Goal: Task Accomplishment & Management: Complete application form

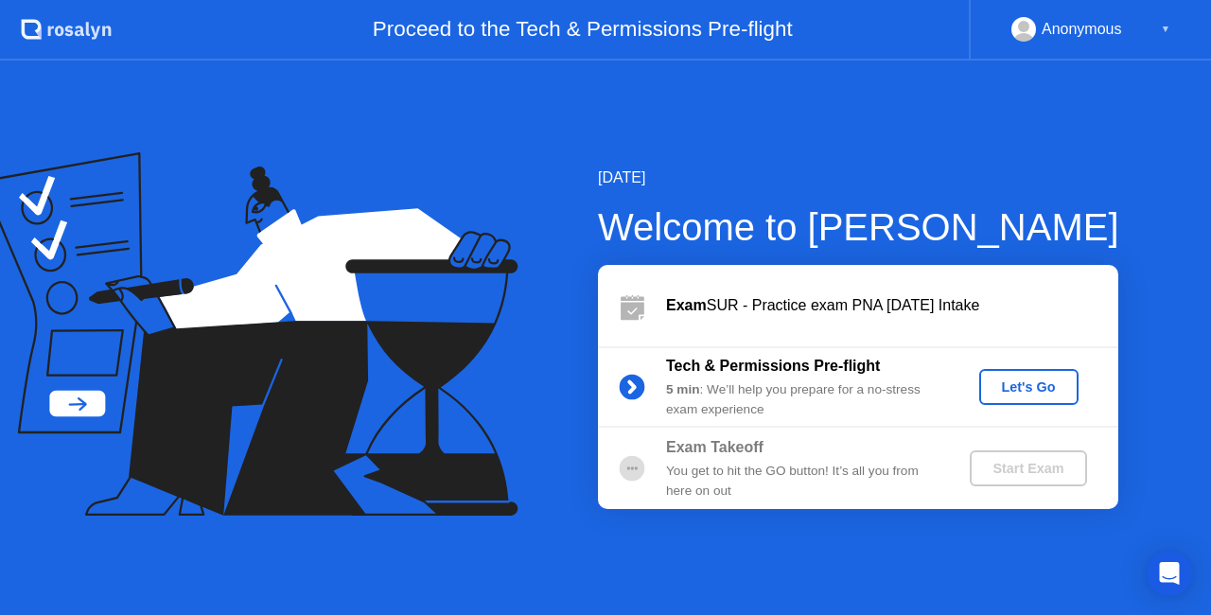
click at [773, 469] on div "You get to hit the GO button! It’s all you from here on out" at bounding box center [802, 481] width 272 height 39
click at [1041, 394] on div "Let's Go" at bounding box center [1028, 386] width 84 height 15
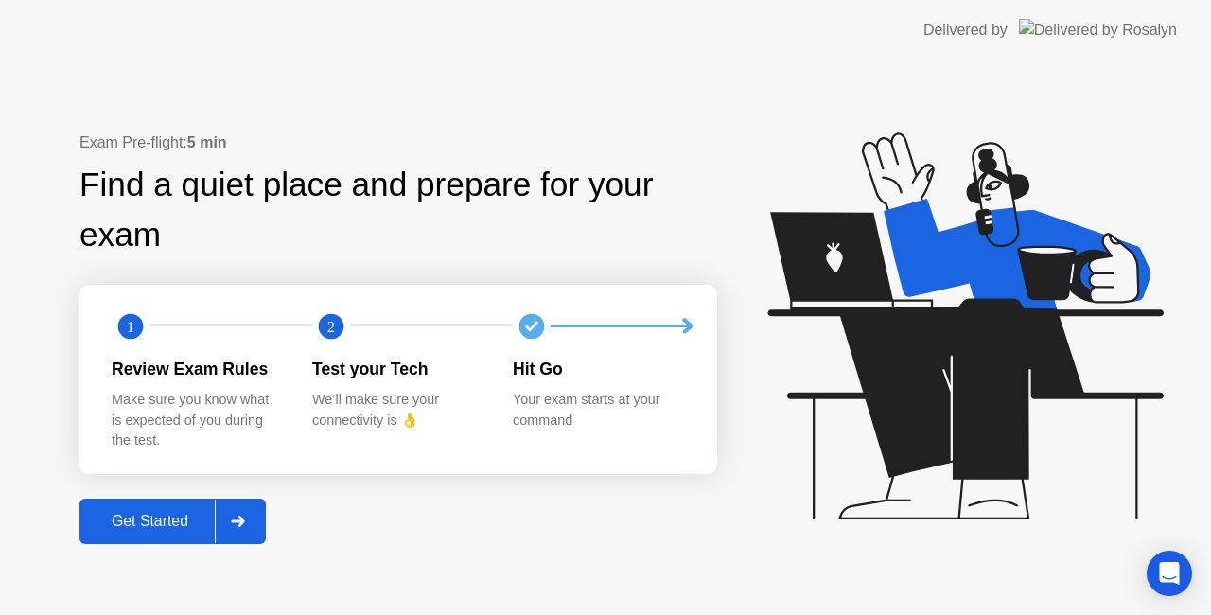
click at [161, 503] on button "Get Started" at bounding box center [172, 520] width 186 height 45
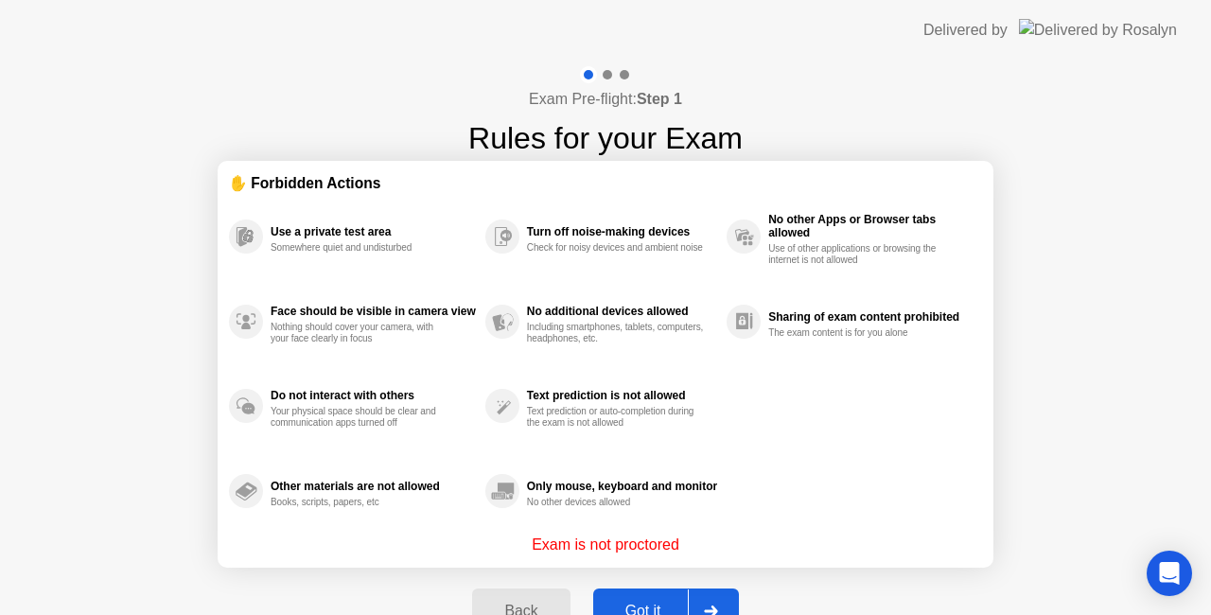
click at [644, 602] on div "Got it" at bounding box center [643, 610] width 89 height 17
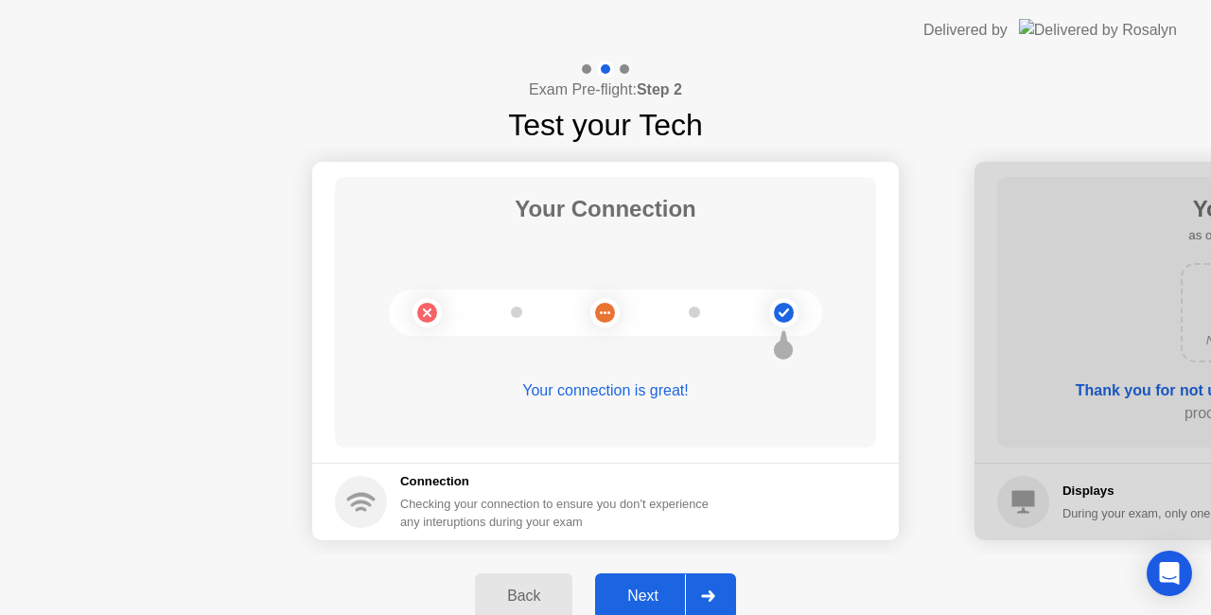
click at [656, 587] on div "Next" at bounding box center [643, 595] width 84 height 17
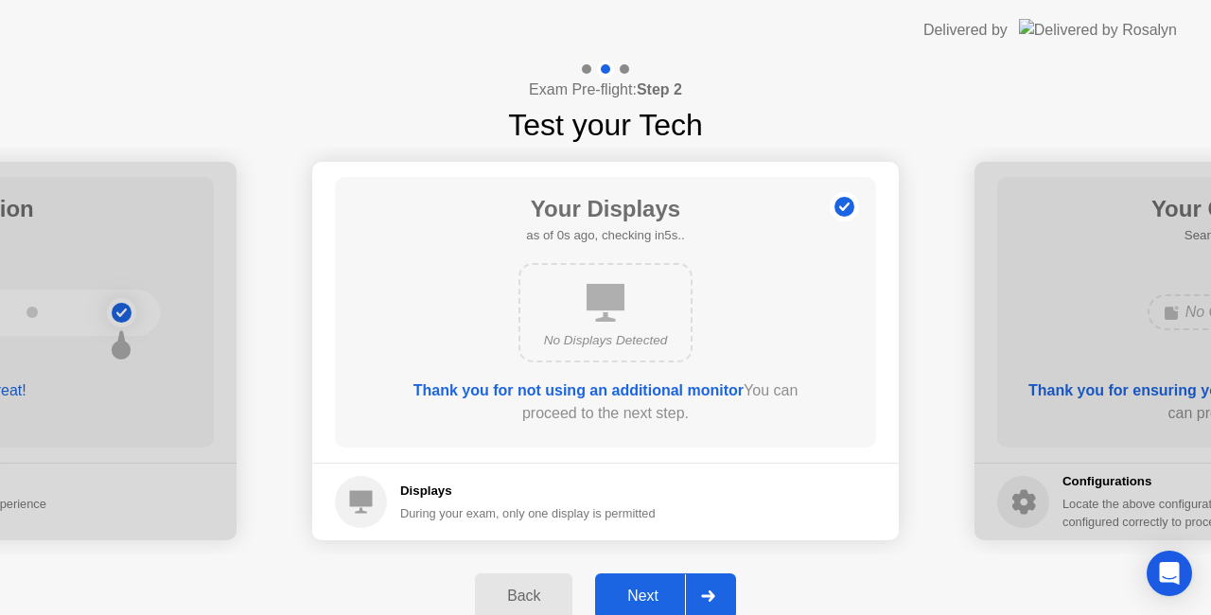
click at [654, 592] on div "Next" at bounding box center [643, 595] width 84 height 17
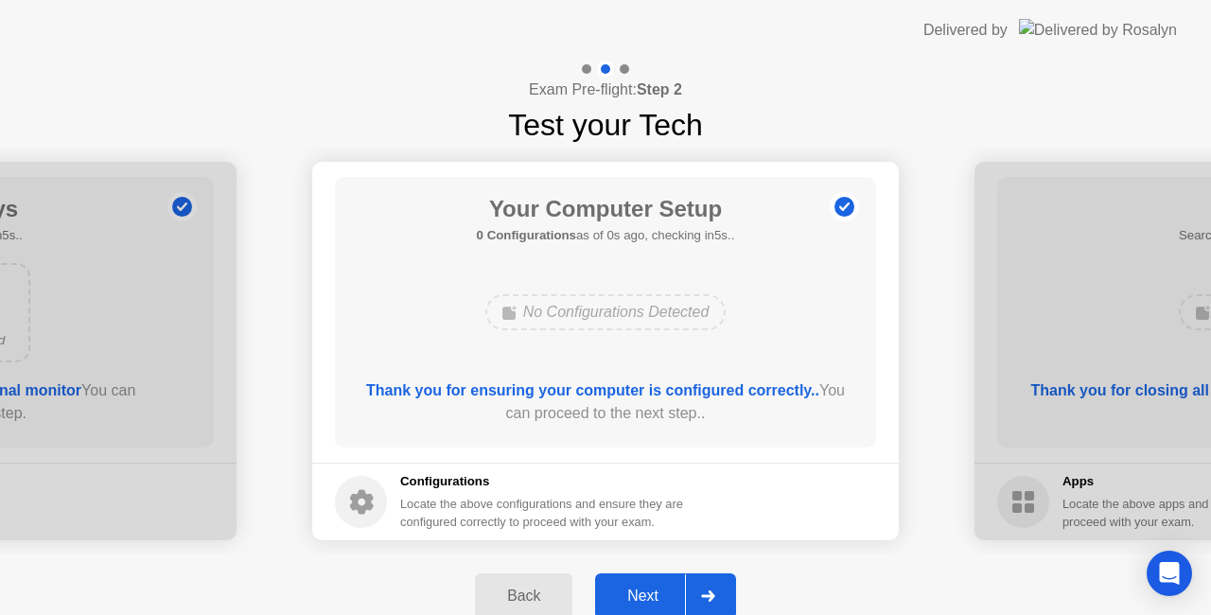
click at [658, 587] on div "Next" at bounding box center [643, 595] width 84 height 17
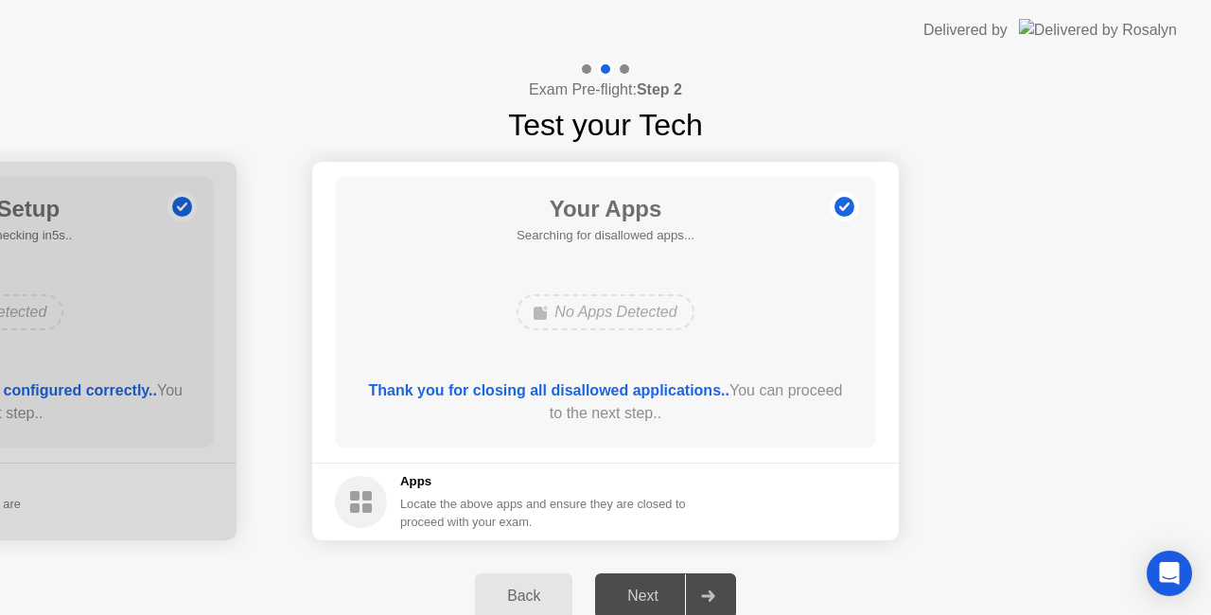
click at [654, 592] on div "Next" at bounding box center [643, 595] width 84 height 17
click at [656, 592] on div "Next" at bounding box center [643, 595] width 84 height 17
click at [721, 596] on div at bounding box center [707, 596] width 45 height 44
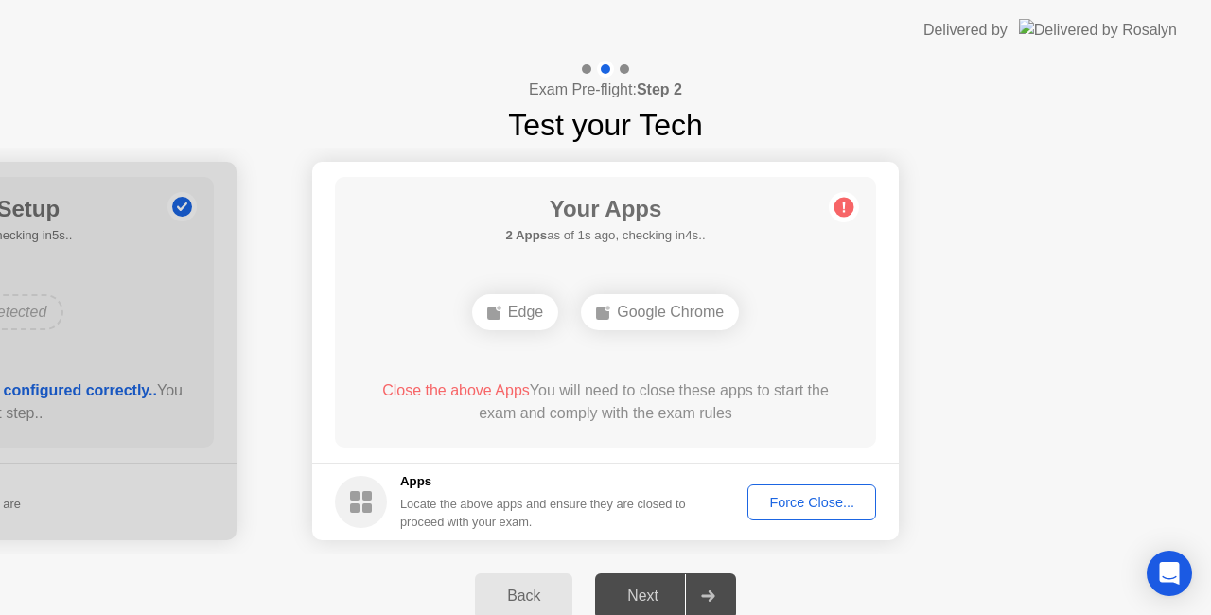
click at [653, 587] on div "Next" at bounding box center [643, 595] width 84 height 17
click at [651, 599] on div "Next" at bounding box center [643, 595] width 84 height 17
click at [651, 596] on div "Next" at bounding box center [643, 595] width 84 height 17
click at [658, 595] on div "Next" at bounding box center [643, 595] width 84 height 17
click at [654, 587] on div "Next" at bounding box center [643, 595] width 84 height 17
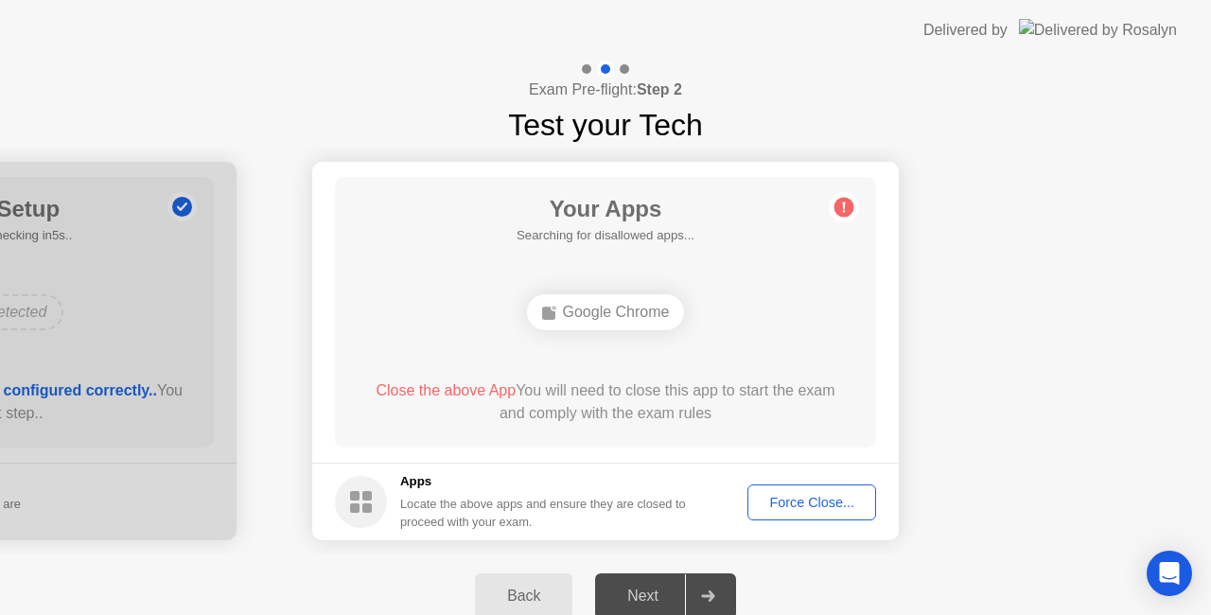
click at [832, 501] on div "Force Close..." at bounding box center [811, 502] width 115 height 15
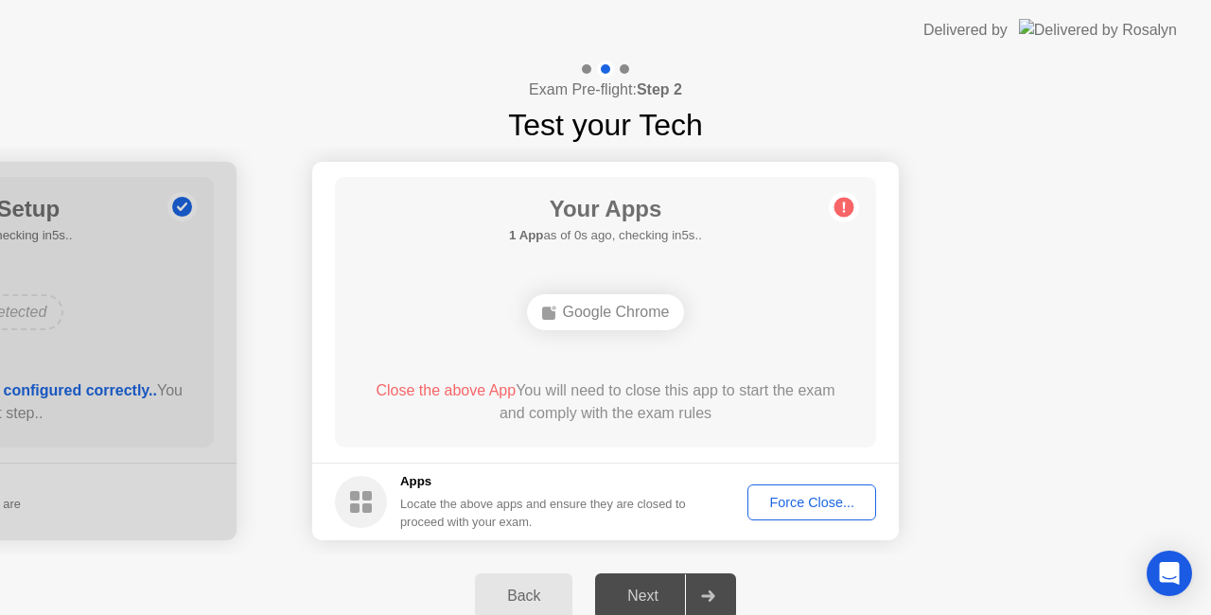
click at [650, 587] on div "Next" at bounding box center [643, 595] width 84 height 17
click at [723, 594] on div at bounding box center [707, 596] width 45 height 44
click at [724, 592] on div at bounding box center [707, 596] width 45 height 44
click at [656, 597] on div "Next" at bounding box center [643, 595] width 84 height 17
click at [594, 298] on div "Google Chrome" at bounding box center [606, 312] width 158 height 36
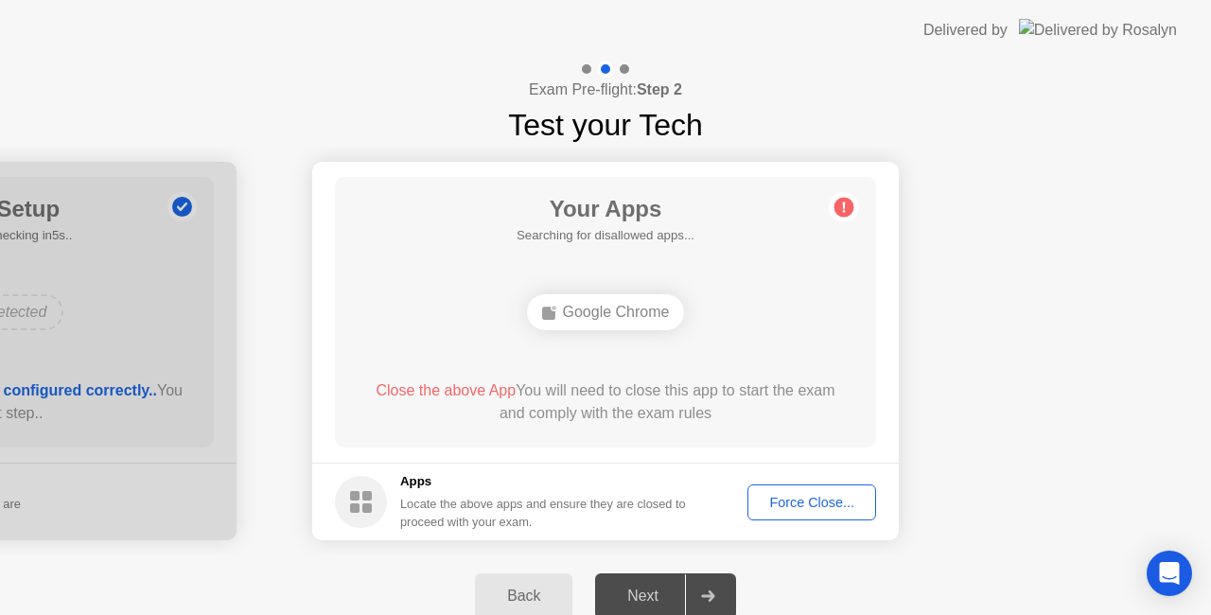
click at [643, 592] on div "Next" at bounding box center [643, 595] width 84 height 17
click at [838, 497] on div "Force Close..." at bounding box center [811, 502] width 115 height 15
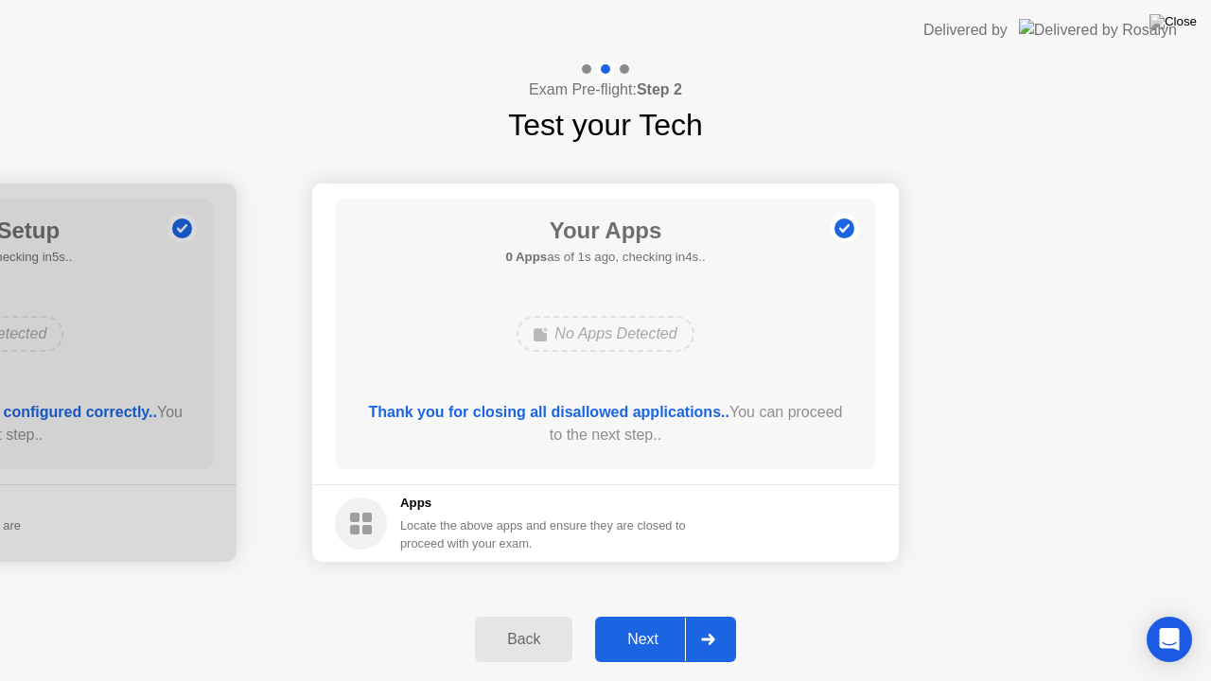
click at [653, 614] on div "Next" at bounding box center [643, 639] width 84 height 17
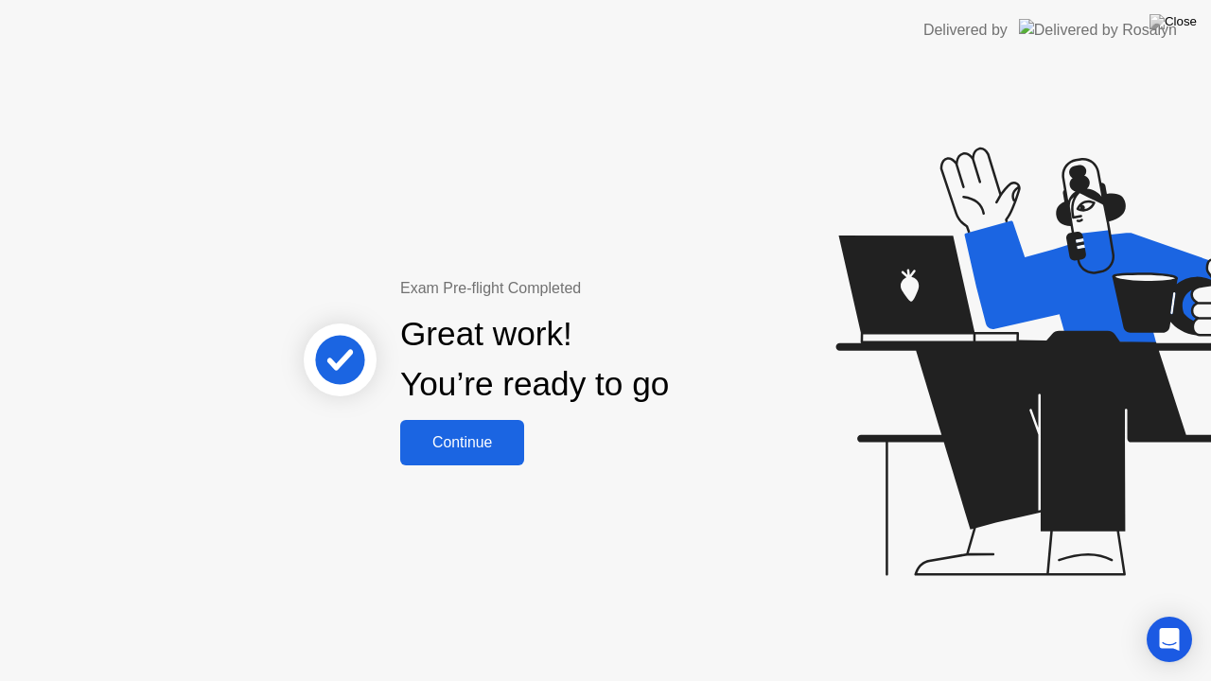
click at [485, 441] on div "Continue" at bounding box center [462, 442] width 113 height 17
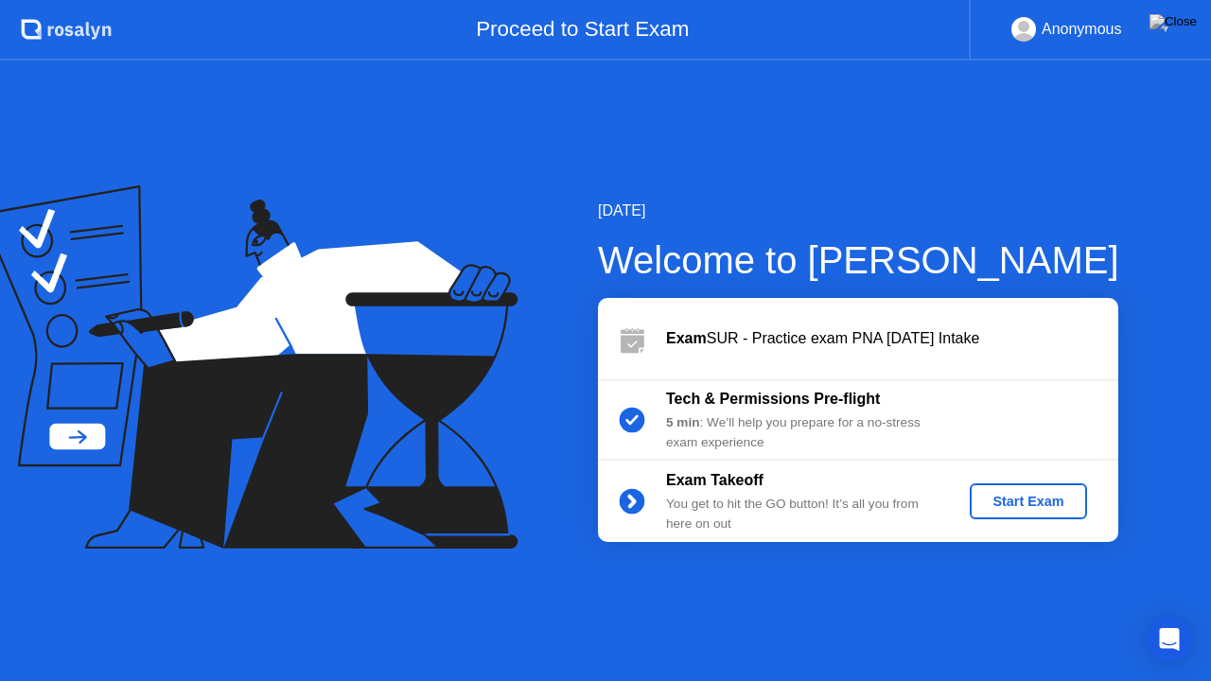
click at [1041, 501] on div "Start Exam" at bounding box center [1027, 501] width 101 height 15
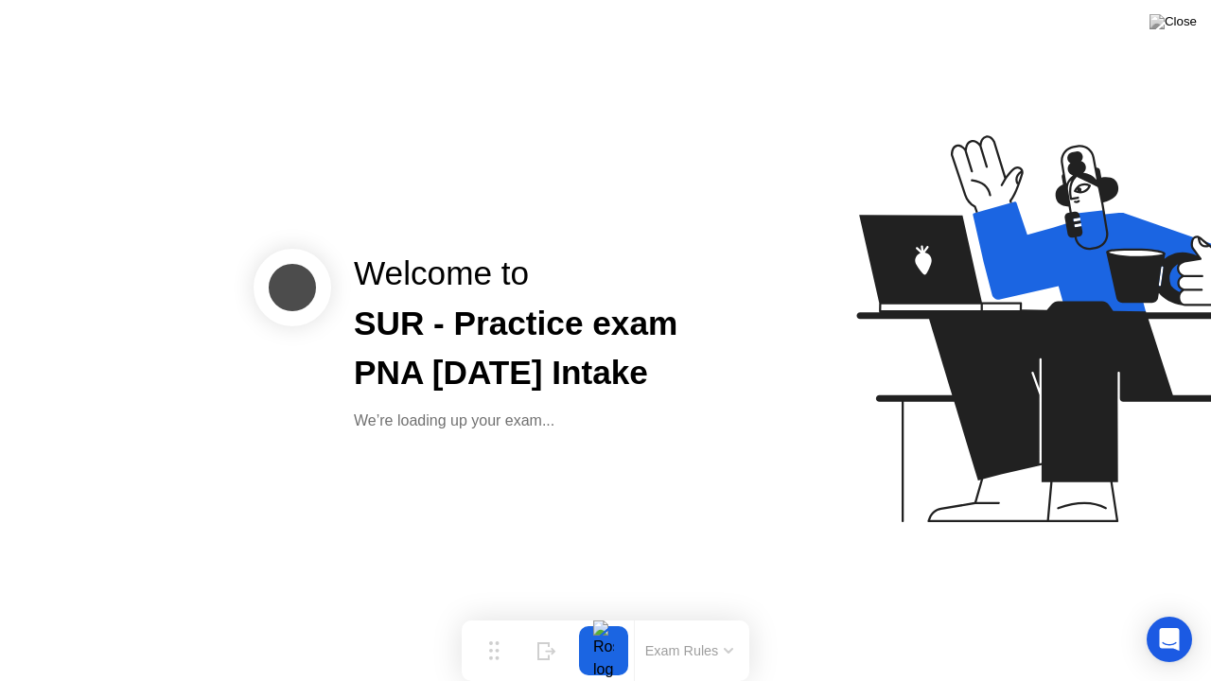
click at [885, 599] on div "Welcome to SUR - Practice exam PNA [DATE] Intake We’re loading up your exam..." at bounding box center [605, 340] width 1211 height 681
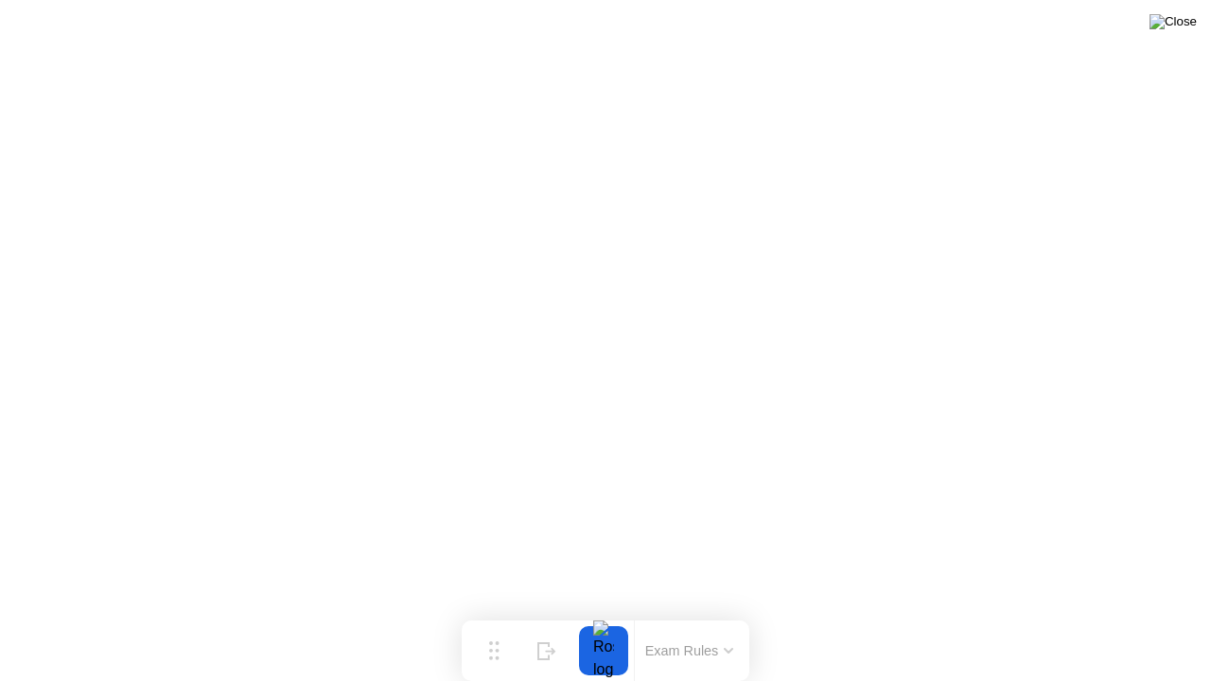
click at [1180, 29] on img at bounding box center [1172, 21] width 47 height 15
click at [195, 614] on div at bounding box center [605, 681] width 1211 height 0
click at [1192, 21] on img at bounding box center [1172, 21] width 47 height 15
